Goal: Obtain resource: Obtain resource

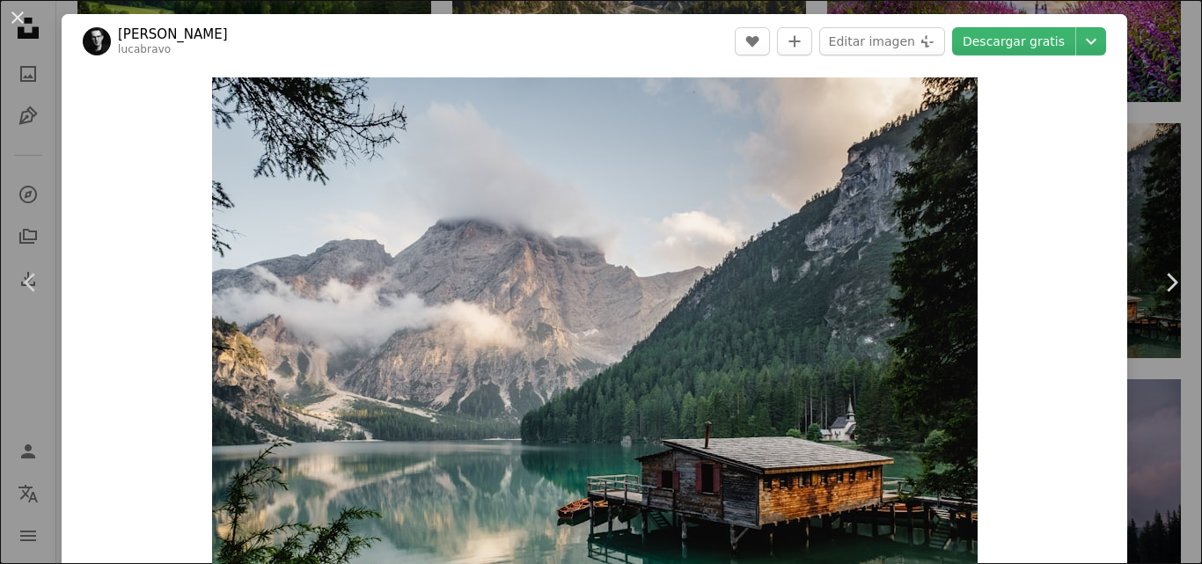
scroll to position [0, 468]
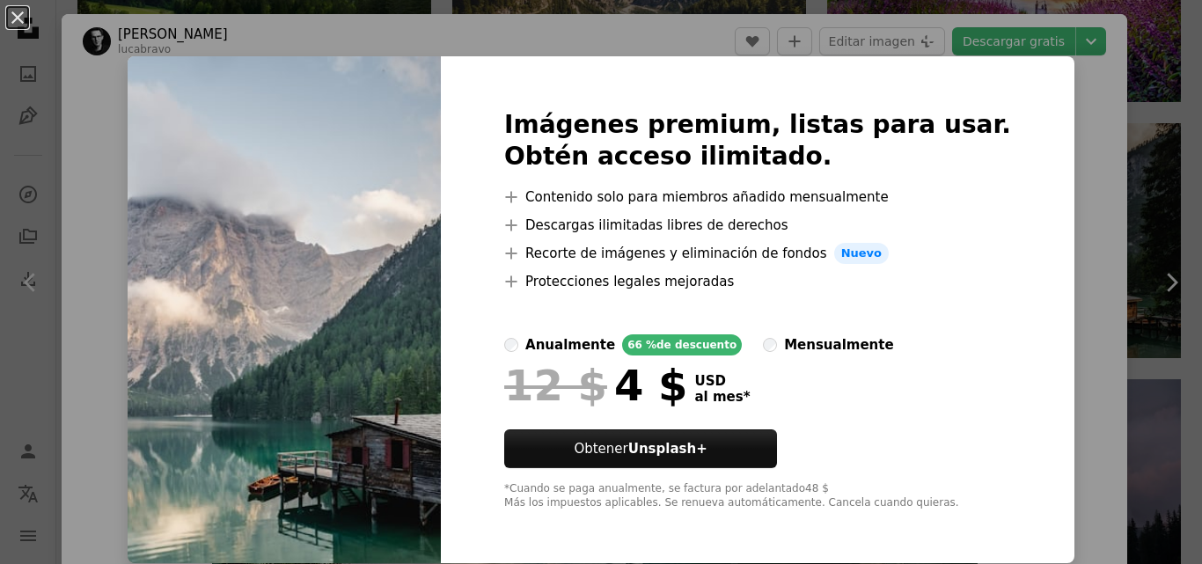
click at [1060, 122] on div "An X shape Imágenes premium, listas para usar. Obtén acceso ilimitado. A plus s…" at bounding box center [601, 282] width 1202 height 564
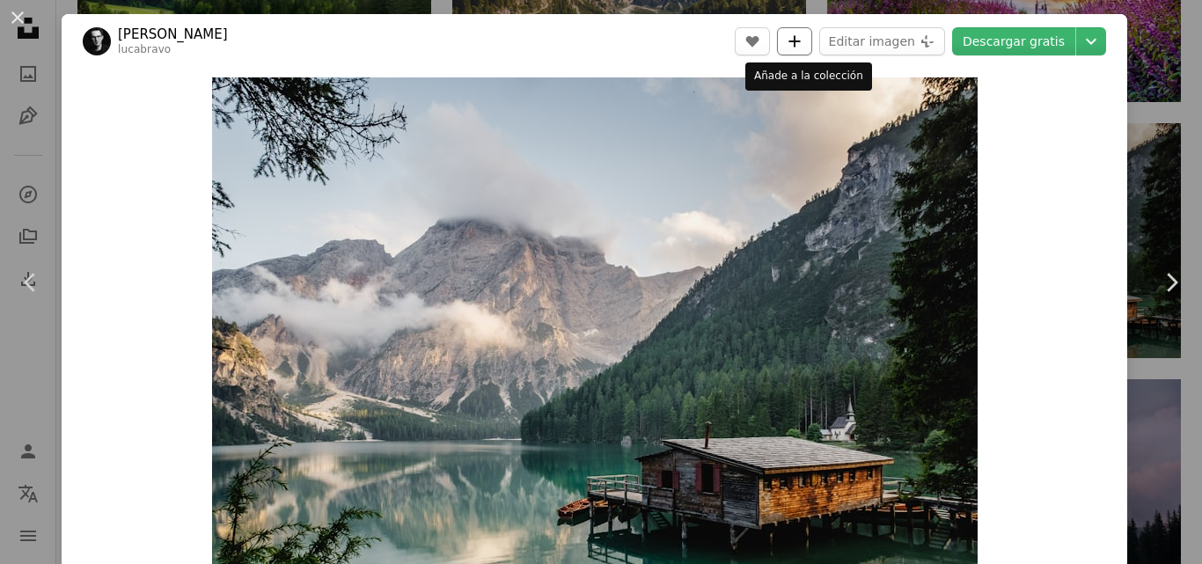
click at [812, 37] on button "A plus sign" at bounding box center [794, 41] width 35 height 28
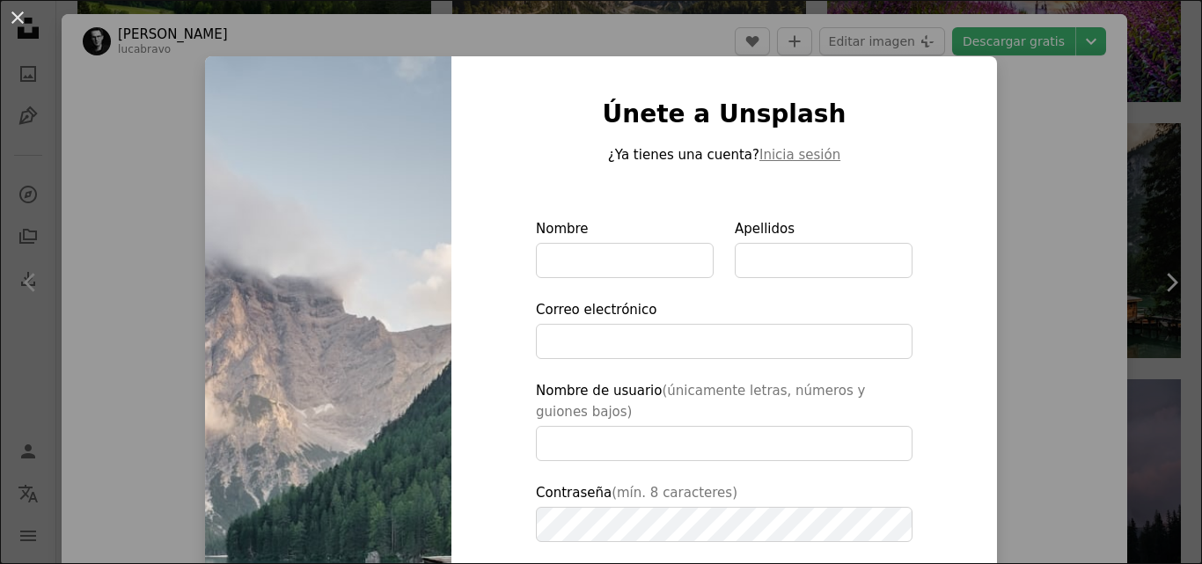
click at [1044, 111] on div "An X shape Únete a Unsplash ¿Ya tienes una cuenta? Inicia sesión Nombre Apellid…" at bounding box center [601, 282] width 1202 height 564
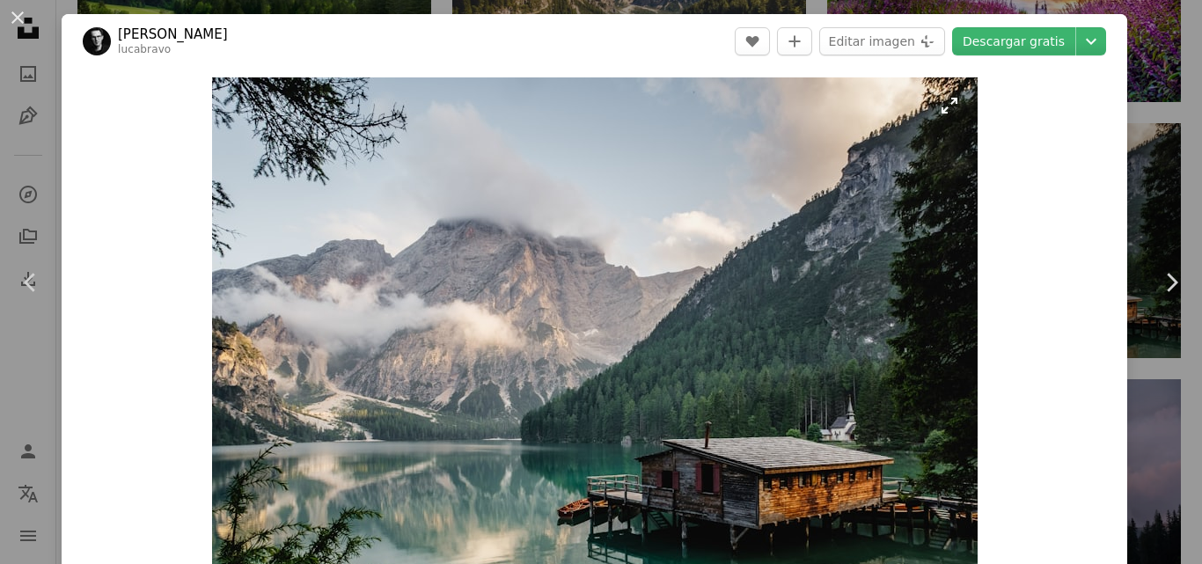
drag, startPoint x: 498, startPoint y: 102, endPoint x: 491, endPoint y: 85, distance: 18.1
drag, startPoint x: 491, startPoint y: 85, endPoint x: 439, endPoint y: 139, distance: 74.7
click at [439, 139] on img "Ampliar en esta imagen" at bounding box center [595, 332] width 766 height 511
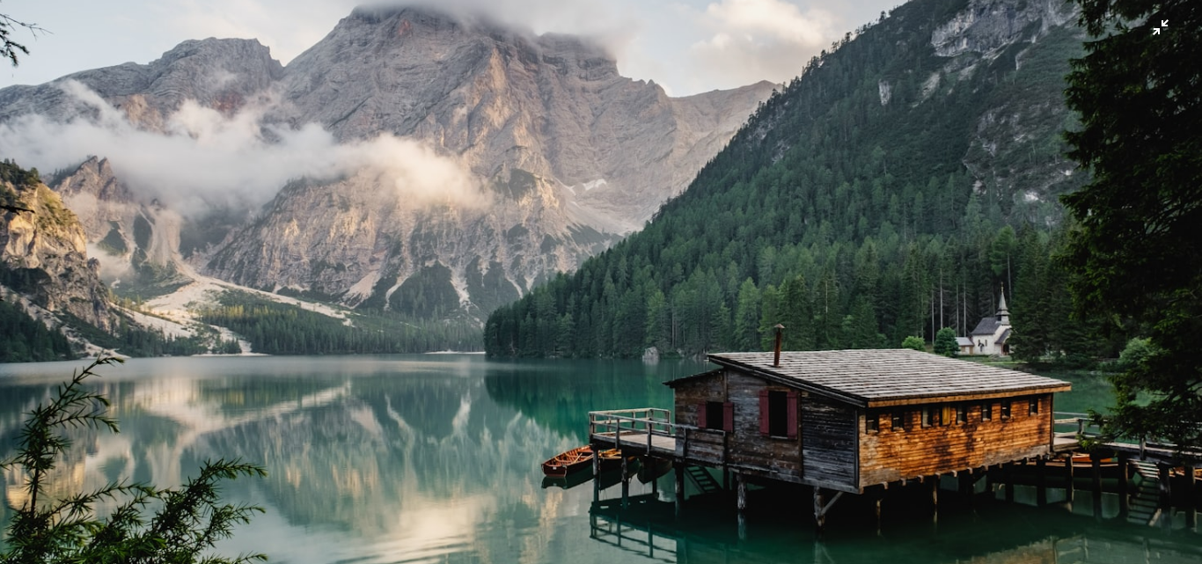
scroll to position [219, 0]
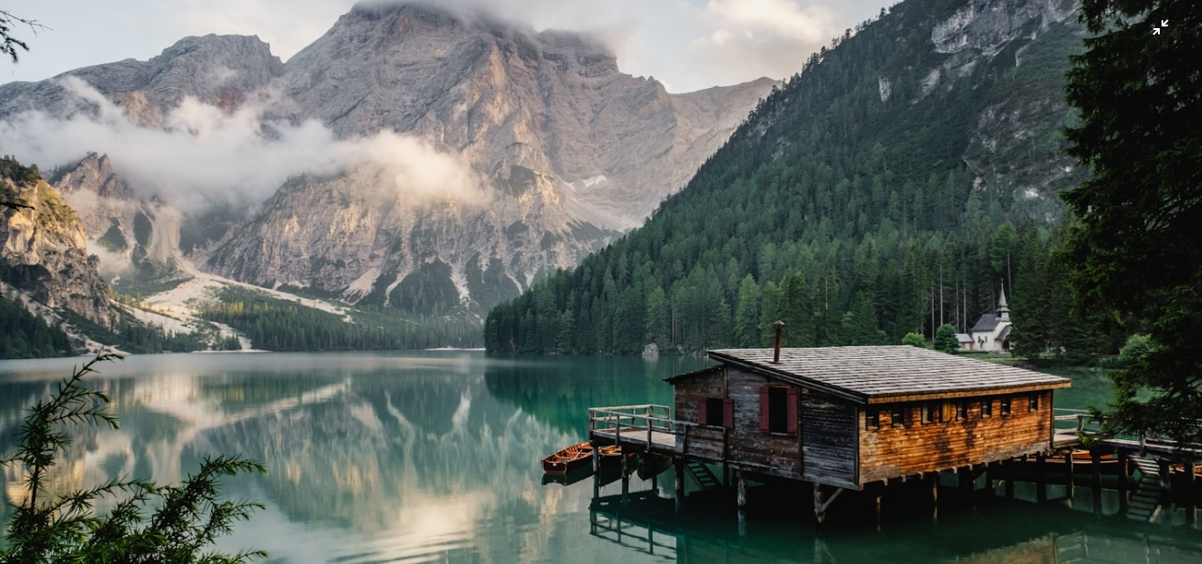
click at [689, 298] on img "Reducir el zoom en esta imagen" at bounding box center [601, 181] width 1204 height 803
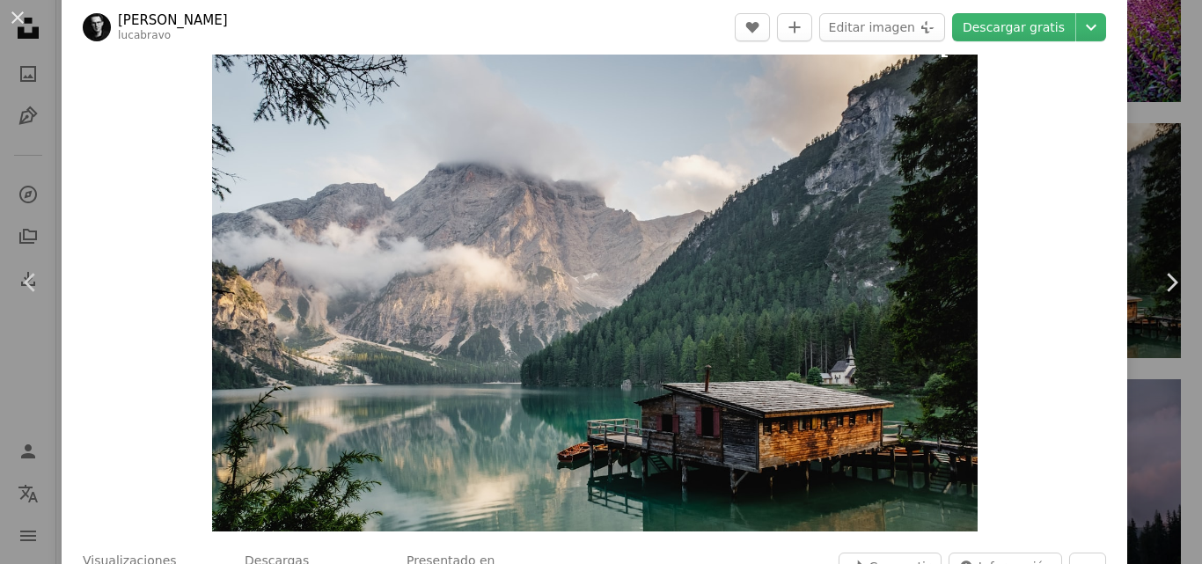
scroll to position [0, 0]
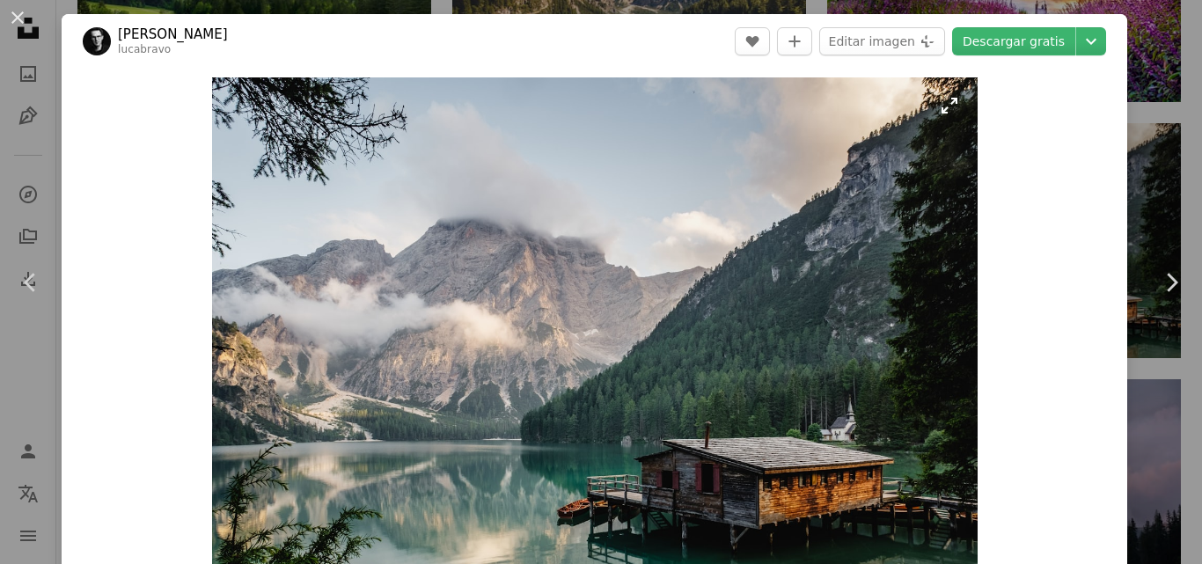
drag, startPoint x: 142, startPoint y: 161, endPoint x: 645, endPoint y: 100, distance: 507.2
drag, startPoint x: 645, startPoint y: 100, endPoint x: 643, endPoint y: 61, distance: 39.7
click at [643, 61] on header "[PERSON_NAME] lucabravo A heart A plus sign Editar imagen Plus sign for Unsplas…" at bounding box center [595, 41] width 1066 height 55
click at [751, 42] on button "A heart" at bounding box center [752, 41] width 35 height 28
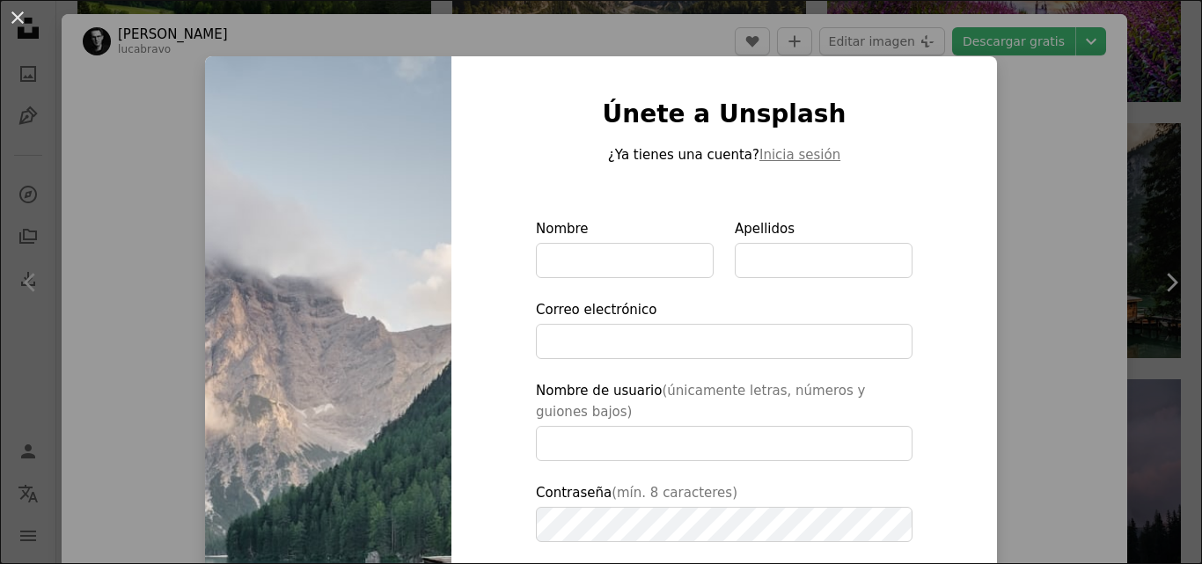
drag, startPoint x: 1085, startPoint y: 154, endPoint x: 1071, endPoint y: 149, distance: 15.0
click at [1082, 154] on div "An X shape Únete a Unsplash ¿Ya tienes una cuenta? Inicia sesión Nombre Apellid…" at bounding box center [601, 282] width 1202 height 564
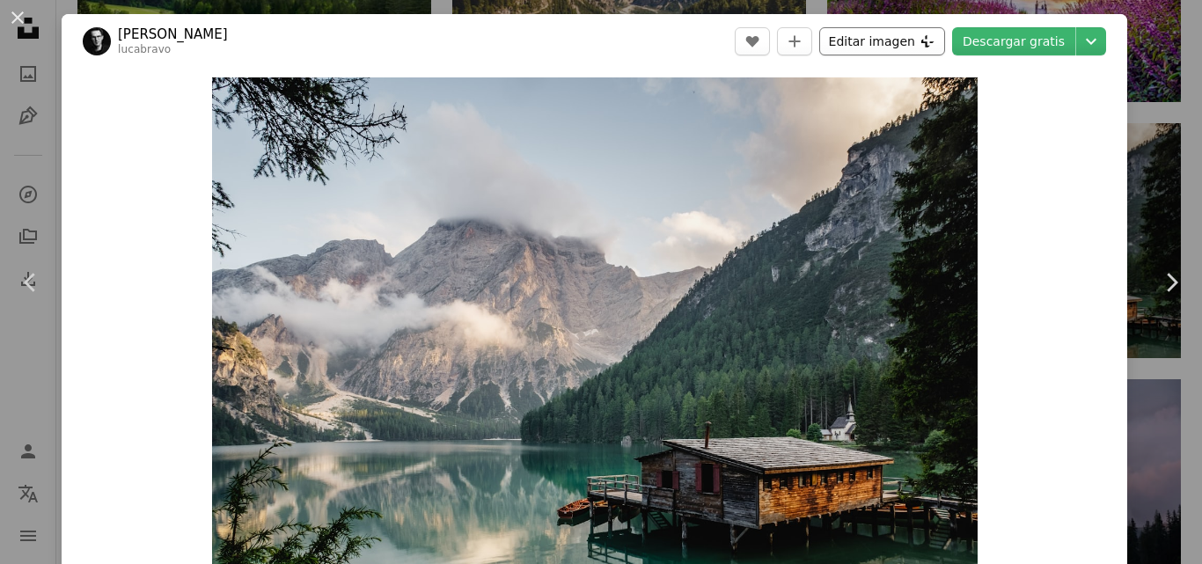
click at [866, 42] on button "Editar imagen Plus sign for Unsplash+" at bounding box center [883, 41] width 126 height 28
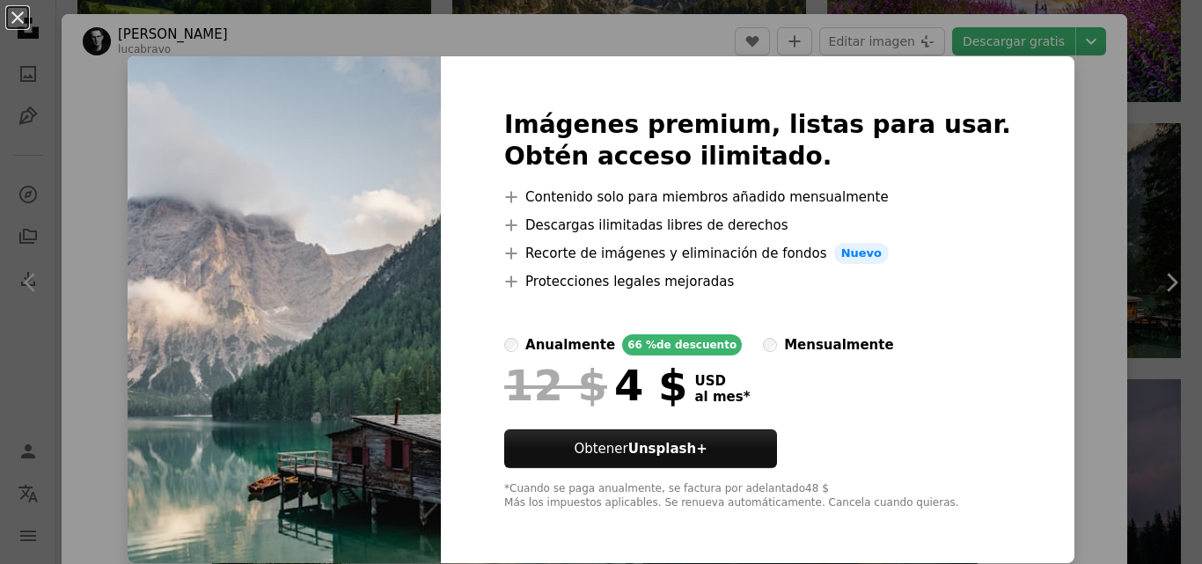
click at [1062, 128] on div "An X shape Imágenes premium, listas para usar. Obtén acceso ilimitado. A plus s…" at bounding box center [601, 282] width 1202 height 564
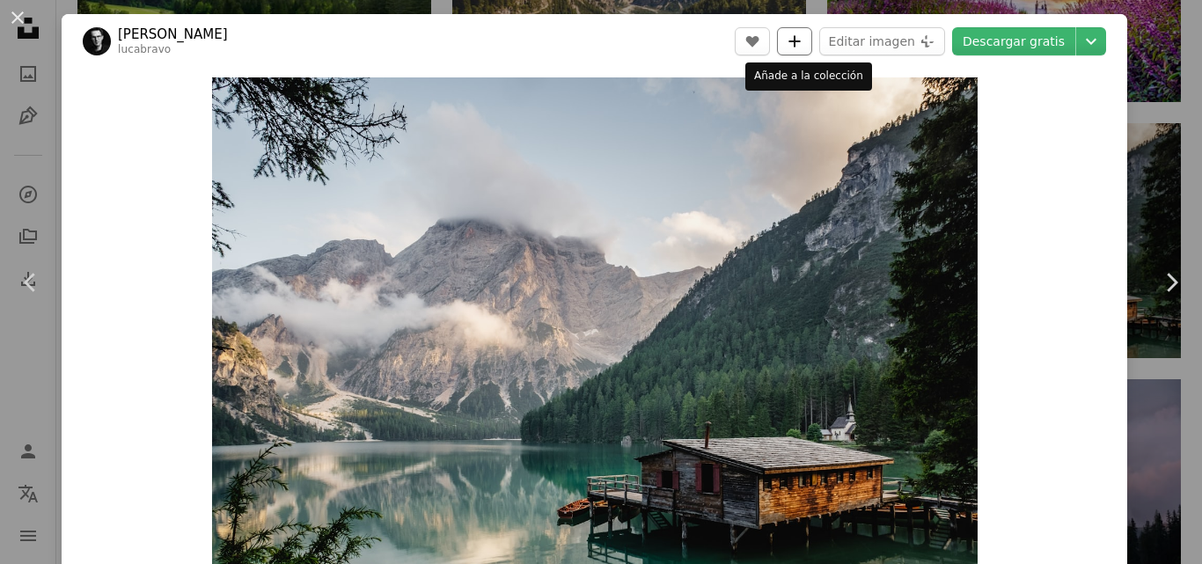
click at [800, 41] on icon "Añade a la colección" at bounding box center [794, 40] width 11 height 11
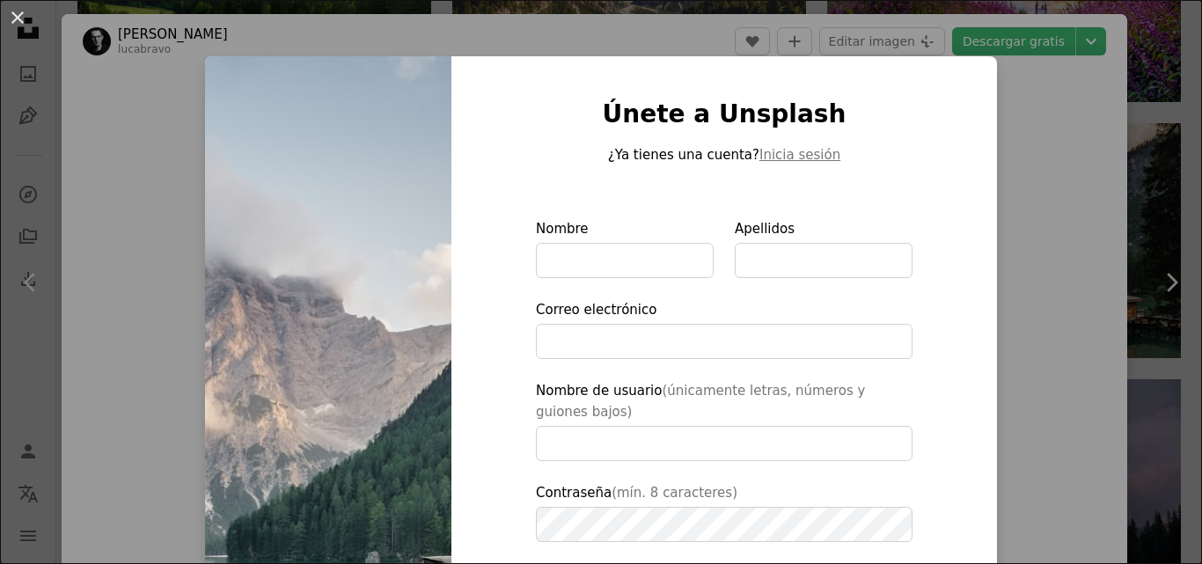
click at [1012, 129] on div "An X shape Únete a Unsplash ¿Ya tienes una cuenta? Inicia sesión Nombre Apellid…" at bounding box center [601, 282] width 1202 height 564
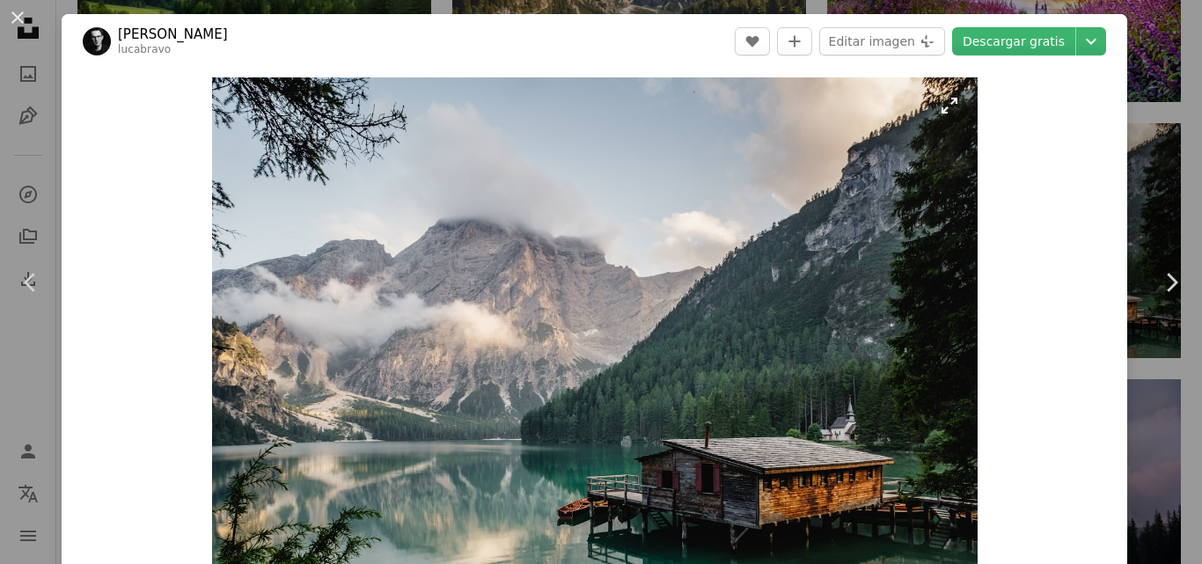
click at [613, 285] on img "Ampliar en esta imagen" at bounding box center [595, 332] width 766 height 511
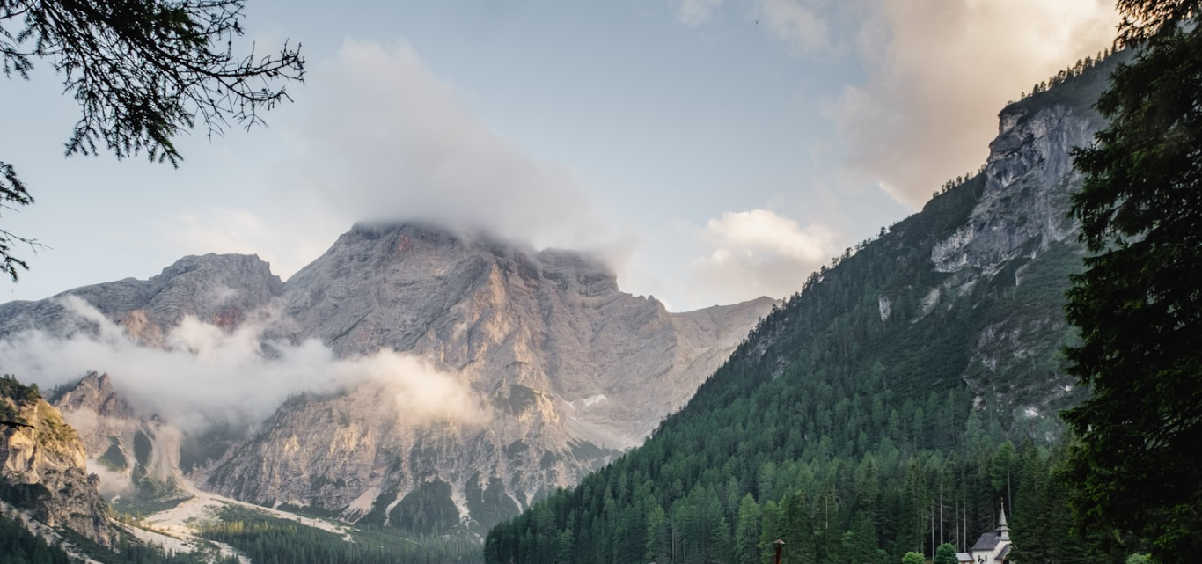
scroll to position [111, 0]
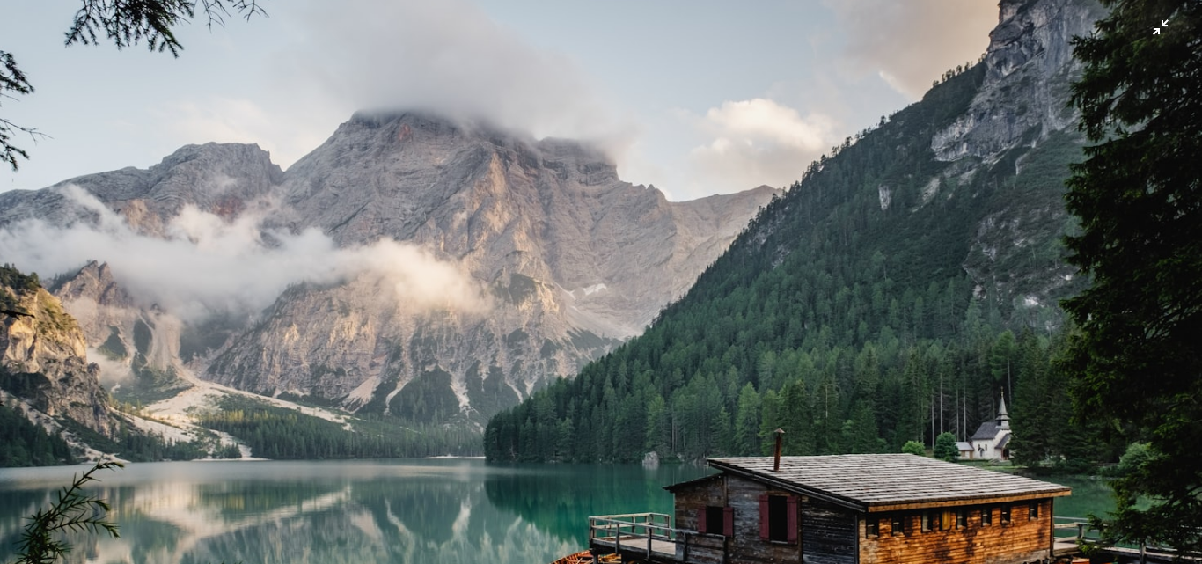
click at [581, 204] on img "Reducir el zoom en esta imagen" at bounding box center [601, 289] width 1204 height 803
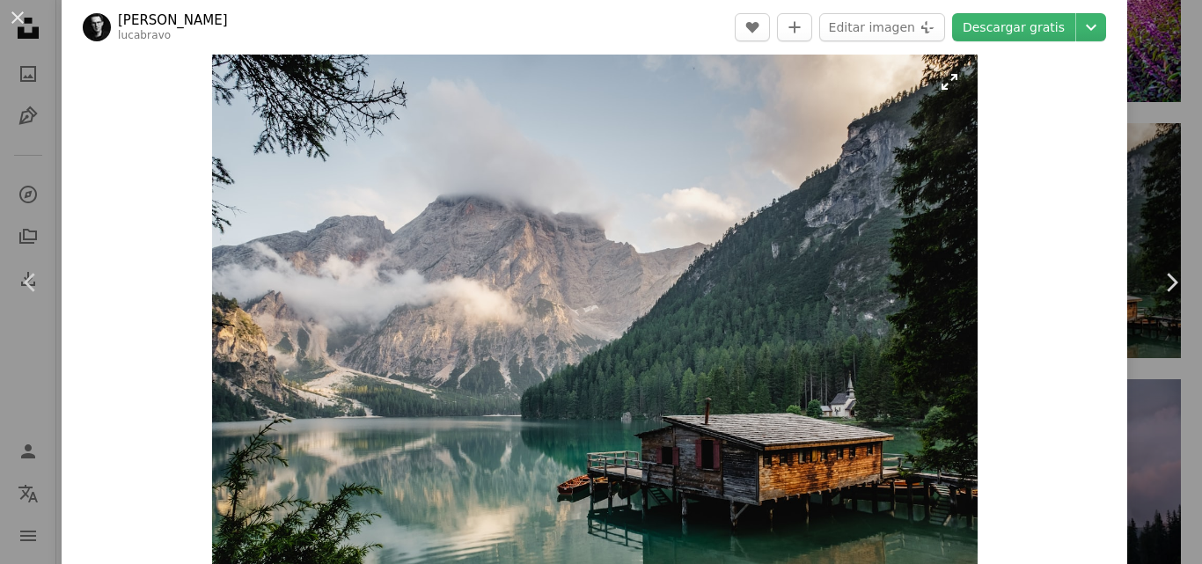
drag, startPoint x: 581, startPoint y: 204, endPoint x: 548, endPoint y: 221, distance: 37.4
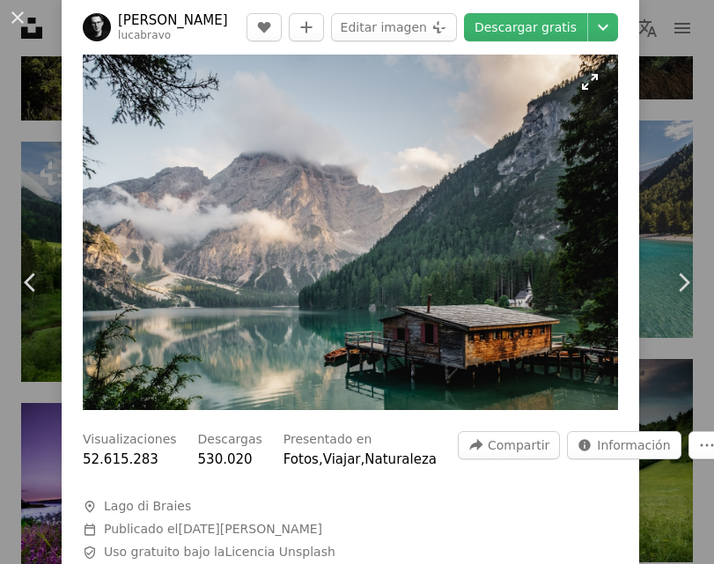
drag, startPoint x: 408, startPoint y: 103, endPoint x: 369, endPoint y: 101, distance: 39.7
